Goal: Task Accomplishment & Management: Complete application form

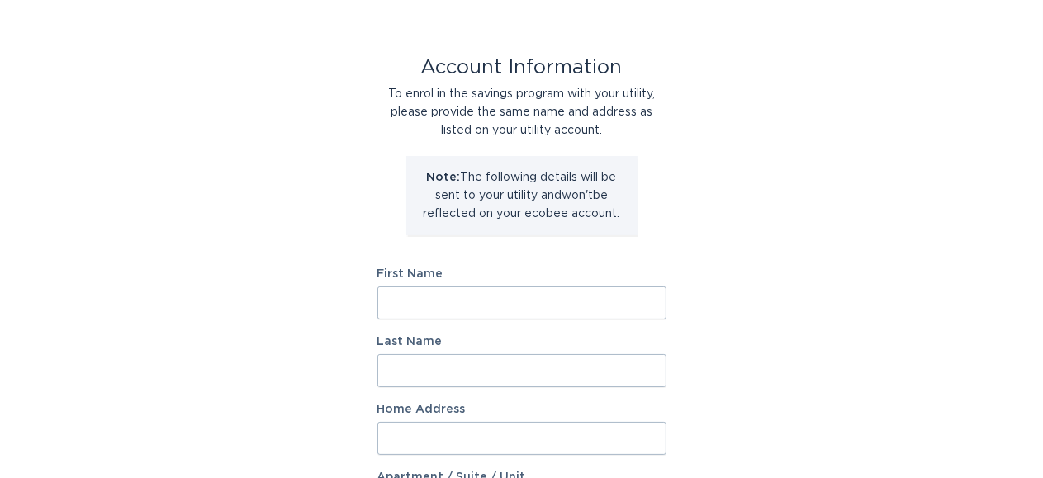
scroll to position [83, 0]
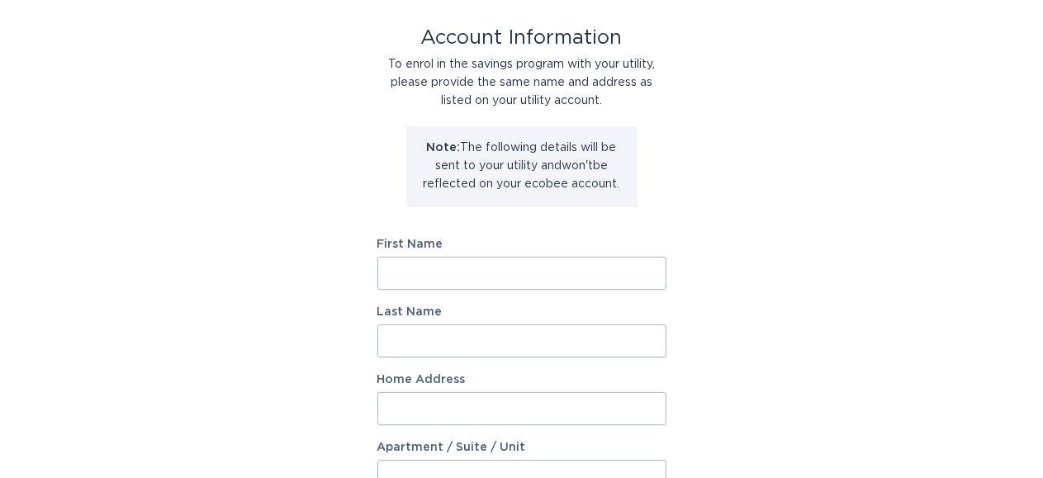
click at [448, 268] on input "First Name" at bounding box center [521, 273] width 289 height 33
type input "[PERSON_NAME]"
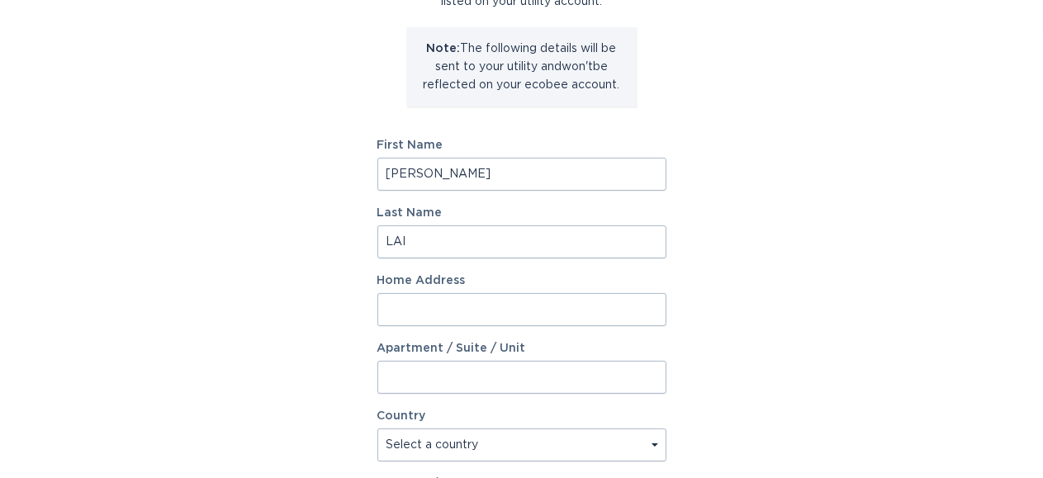
scroll to position [330, 0]
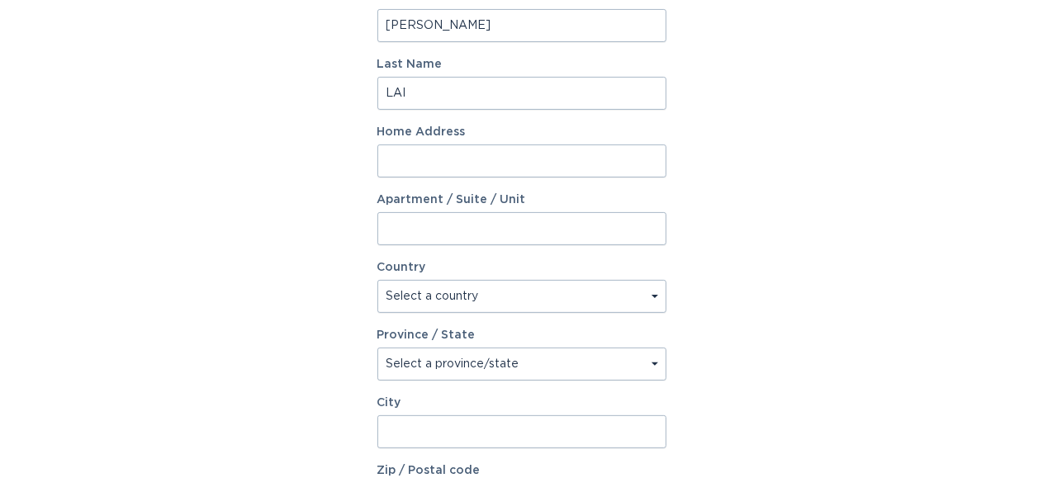
type input "LAI"
click at [505, 158] on input "Home Address" at bounding box center [521, 161] width 289 height 33
type input "[STREET_ADDRESS]"
click at [524, 231] on input "Apartment / Suite / Unit" at bounding box center [521, 228] width 289 height 33
click at [790, 240] on div "Account Information To enrol in the savings program with your utility, please p…" at bounding box center [521, 175] width 1043 height 913
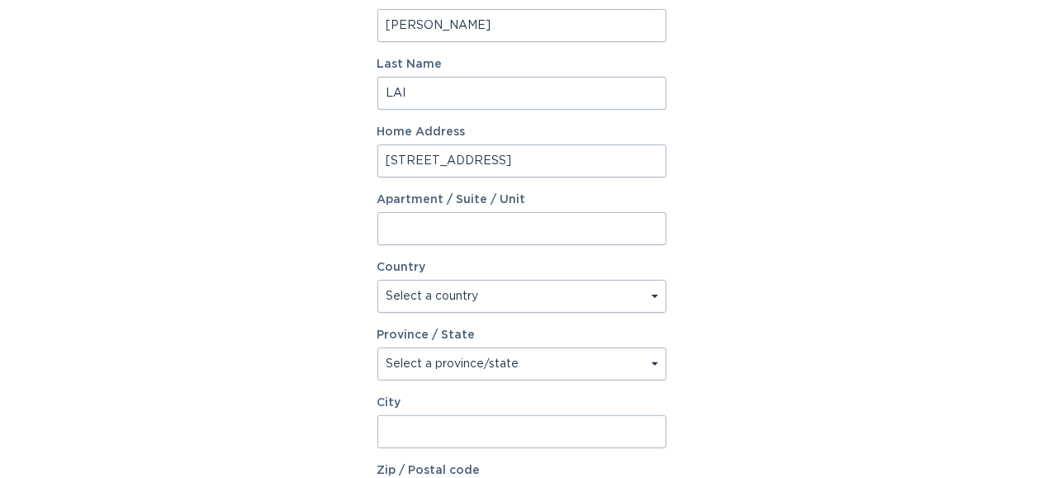
click at [526, 305] on select "Select a country [GEOGRAPHIC_DATA] [GEOGRAPHIC_DATA]" at bounding box center [521, 296] width 289 height 33
select select "US"
click at [377, 280] on select "Select a country [GEOGRAPHIC_DATA] [GEOGRAPHIC_DATA]" at bounding box center [521, 296] width 289 height 33
click at [510, 358] on select "Select a province/state [US_STATE] [US_STATE] [US_STATE] [US_STATE] [US_STATE] …" at bounding box center [521, 364] width 289 height 33
select select "AZ"
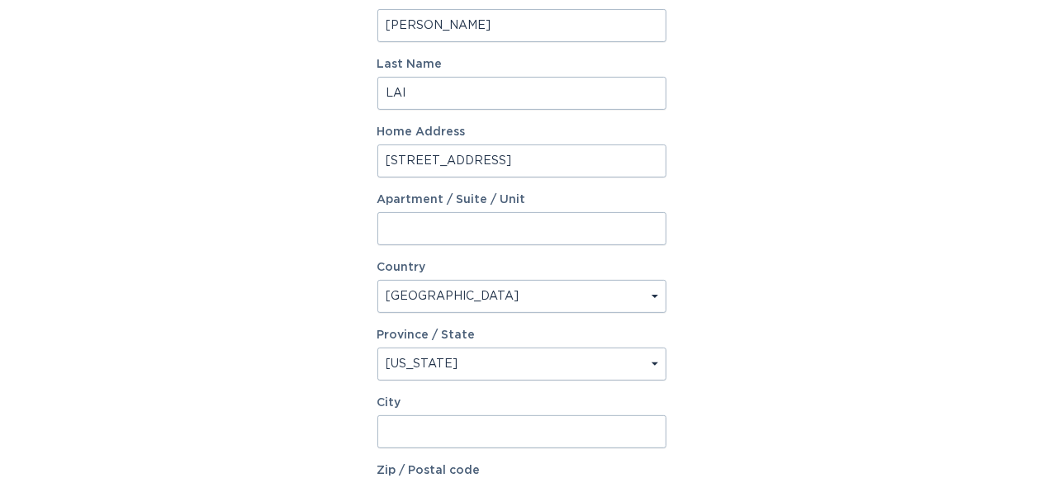
click at [377, 348] on select "Select a province/state [US_STATE] [US_STATE] [US_STATE] [US_STATE] [US_STATE] …" at bounding box center [521, 364] width 289 height 33
click at [486, 444] on input "City" at bounding box center [521, 431] width 289 height 33
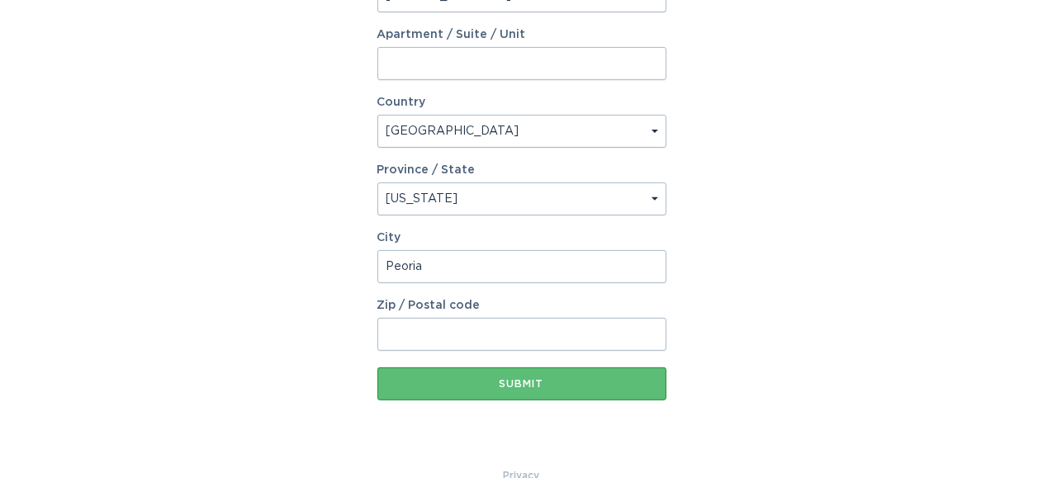
type input "Peoria"
click at [492, 325] on input "Zip / Postal code" at bounding box center [521, 334] width 289 height 33
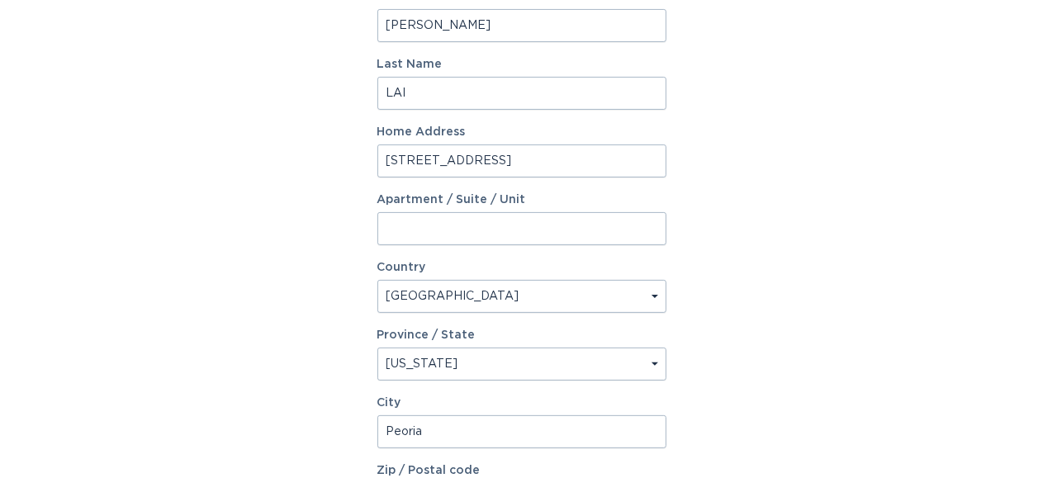
scroll to position [526, 0]
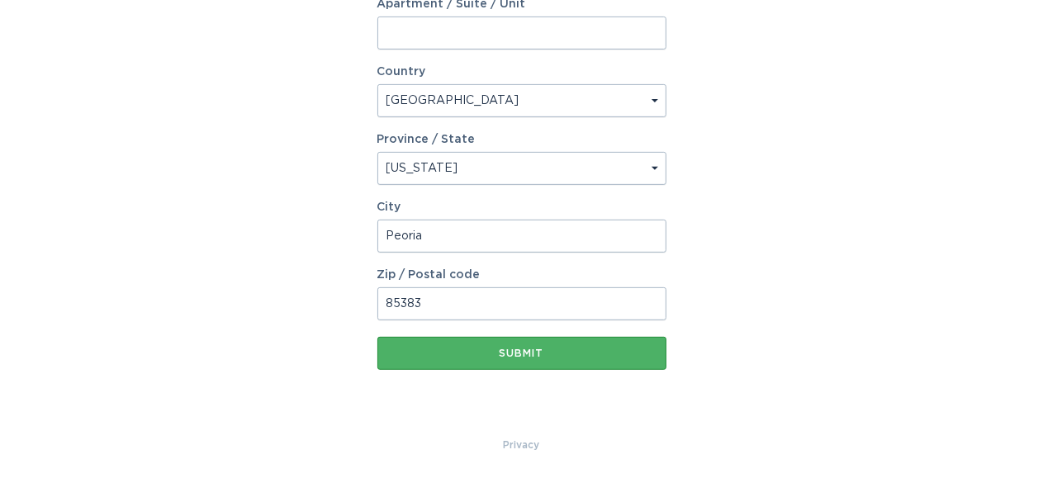
type input "85383"
click at [544, 342] on button "Submit" at bounding box center [521, 353] width 289 height 33
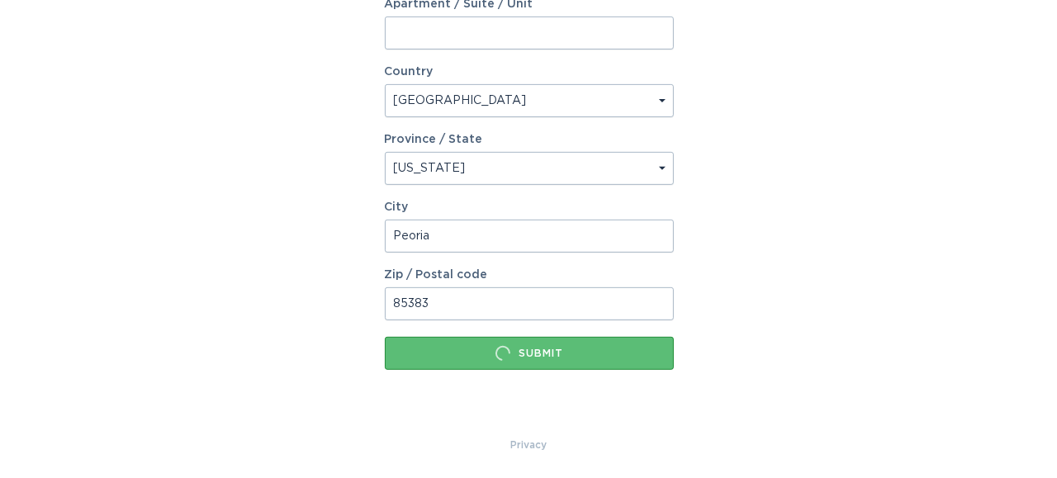
scroll to position [0, 0]
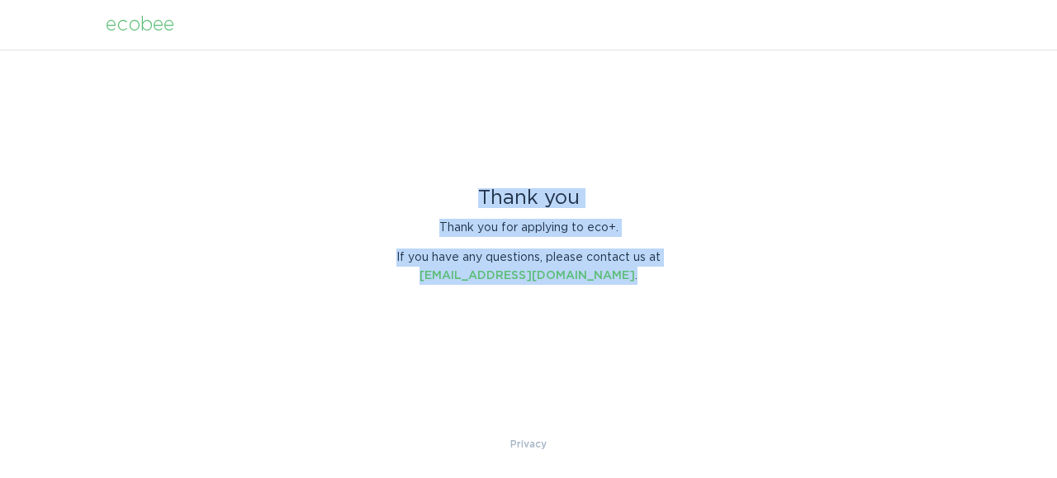
drag, startPoint x: 422, startPoint y: 187, endPoint x: 719, endPoint y: 276, distance: 309.6
click at [719, 276] on div "Thank you Thank you for applying to eco+. If you have any questions, please con…" at bounding box center [528, 243] width 1057 height 386
click at [720, 277] on div "Thank you Thank you for applying to eco+. If you have any questions, please con…" at bounding box center [528, 243] width 1057 height 386
drag, startPoint x: 695, startPoint y: 320, endPoint x: 684, endPoint y: 311, distance: 15.2
click at [694, 320] on div "Thank you Thank you for applying to eco+. If you have any questions, please con…" at bounding box center [528, 243] width 1057 height 386
